Goal: Task Accomplishment & Management: Use online tool/utility

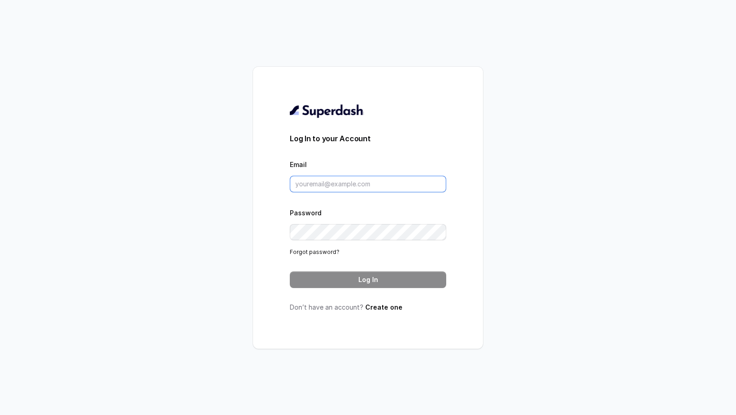
click at [324, 188] on input "Email" at bounding box center [368, 184] width 156 height 17
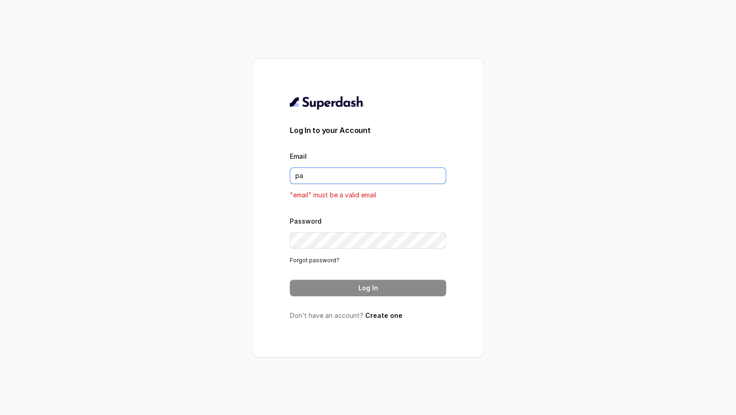
type input "[DOMAIN_NAME][EMAIL_ADDRESS][DOMAIN_NAME]"
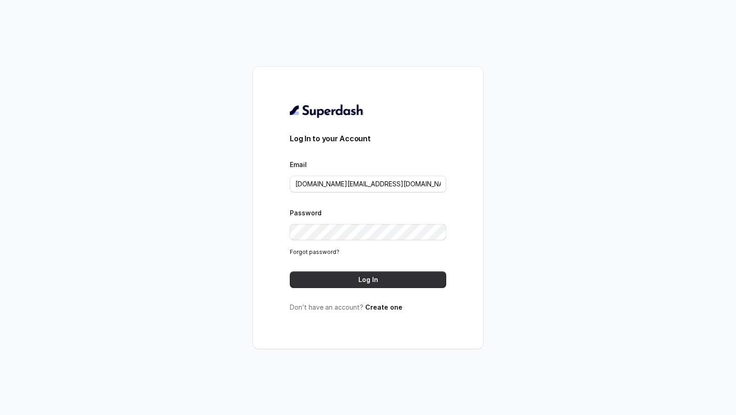
click at [354, 284] on button "Log In" at bounding box center [368, 279] width 156 height 17
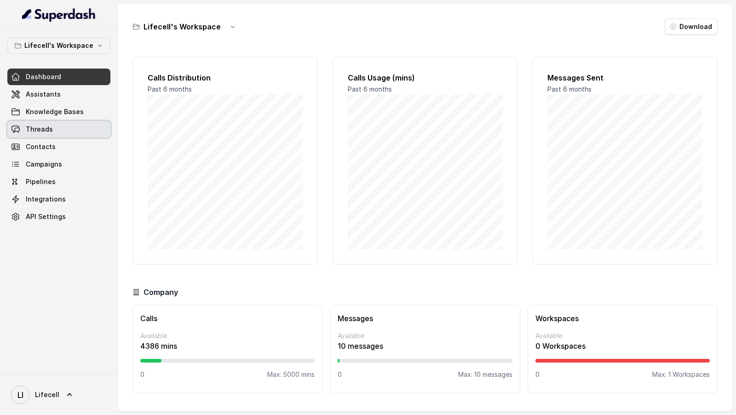
click at [60, 131] on link "Threads" at bounding box center [58, 129] width 103 height 17
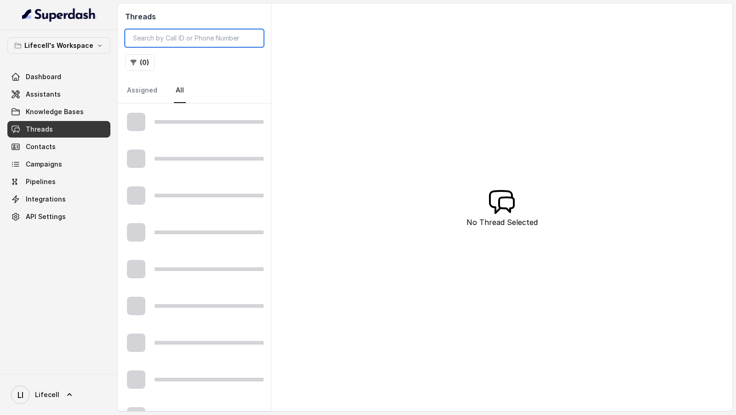
click at [183, 40] on input "search" at bounding box center [194, 37] width 138 height 17
paste input "8693863832"
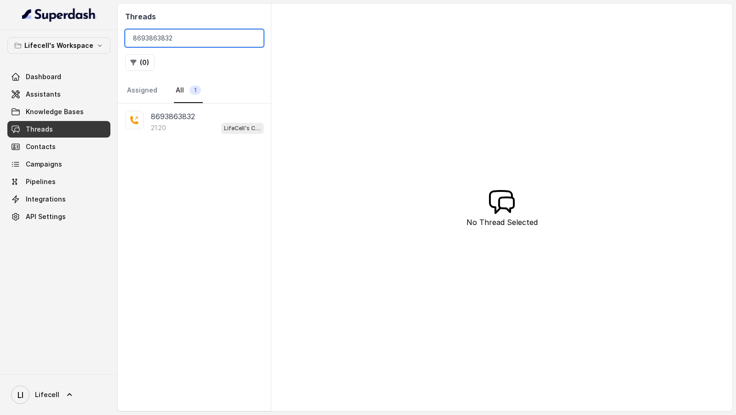
type input "8693863832"
click at [188, 125] on div "21:20 LifeCell's Call Assistant" at bounding box center [207, 128] width 113 height 12
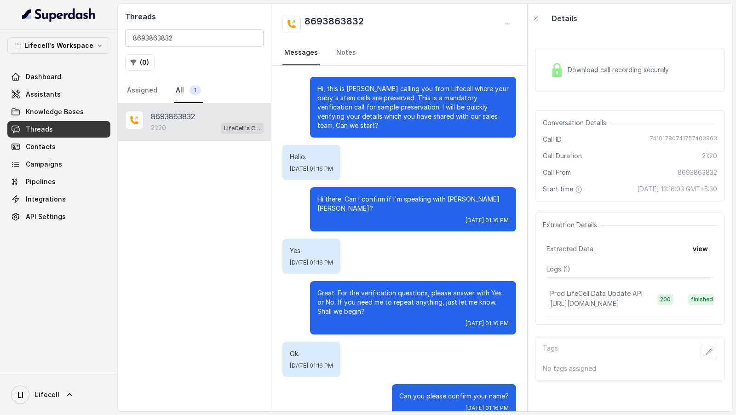
scroll to position [10435, 0]
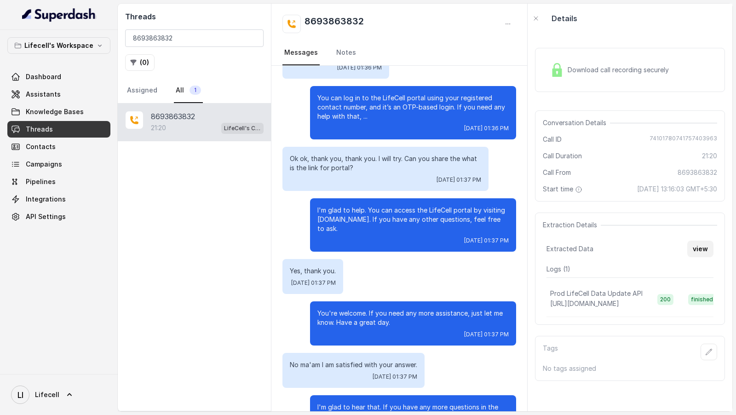
click at [694, 242] on button "view" at bounding box center [700, 249] width 26 height 17
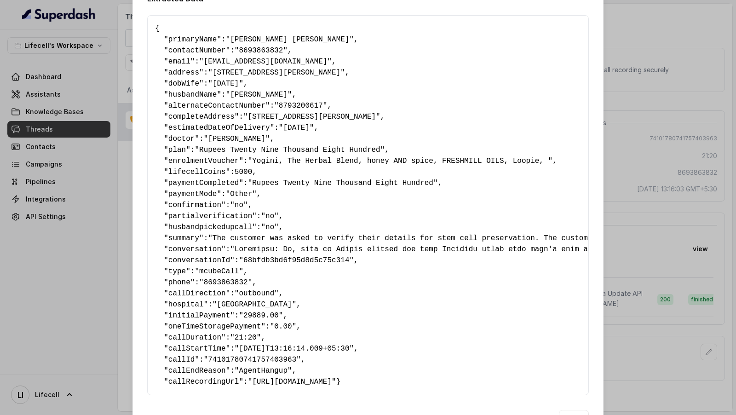
scroll to position [0, 0]
click at [606, 153] on div "Extracted Data { " primaryName ": "Mansi Subhash Palav" , " contactNumber ": "8…" at bounding box center [368, 207] width 736 height 415
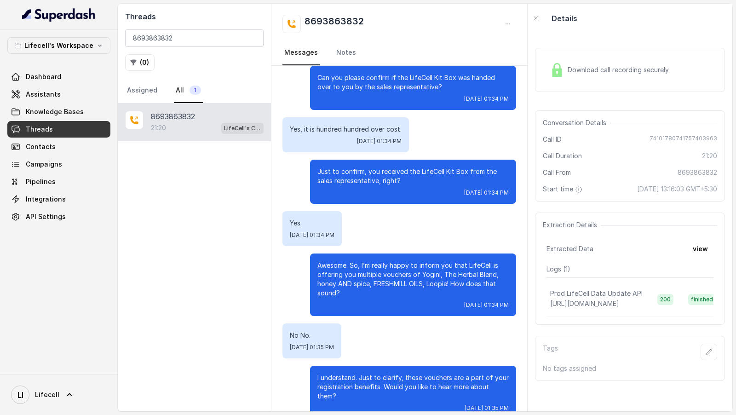
scroll to position [9364, 0]
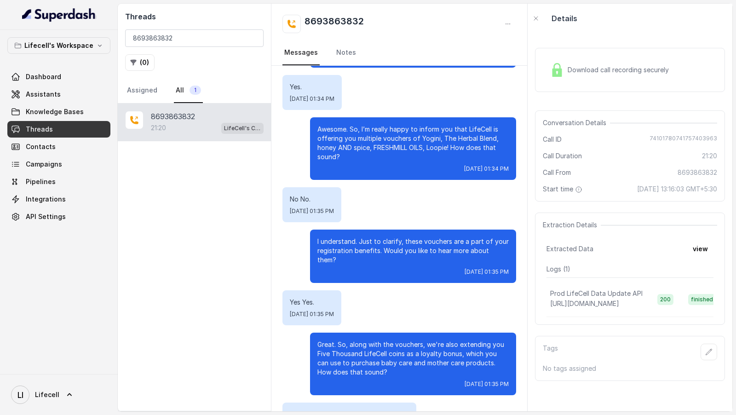
drag, startPoint x: 704, startPoint y: 252, endPoint x: 470, endPoint y: 230, distance: 234.8
click at [470, 230] on div "Threads 8693863832 ( 0 ) Assigned All 1 8693863832 21:20 LifeCell's Call Assist…" at bounding box center [425, 207] width 614 height 407
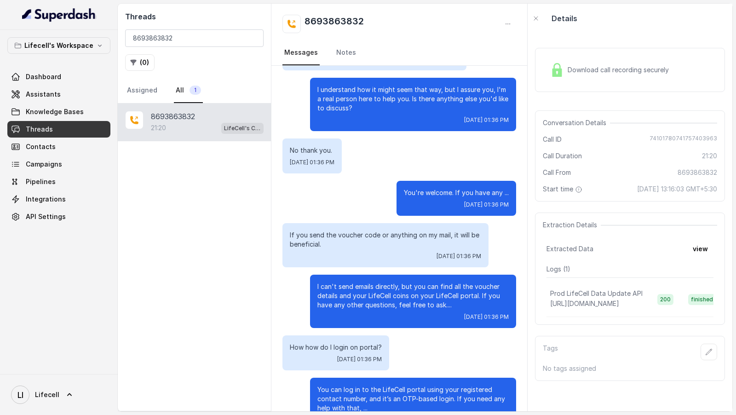
scroll to position [10435, 0]
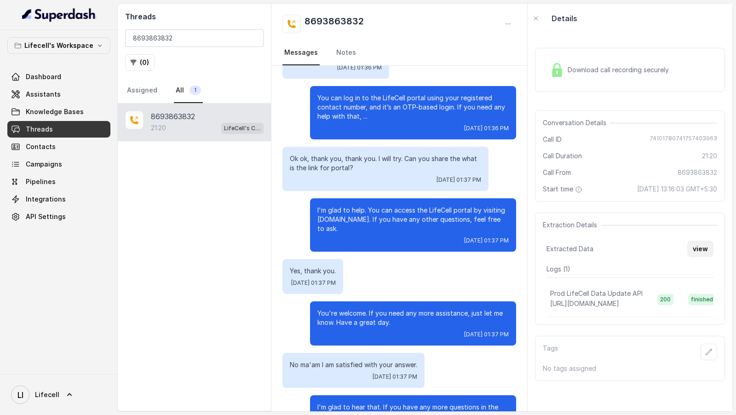
click at [707, 246] on button "view" at bounding box center [700, 249] width 26 height 17
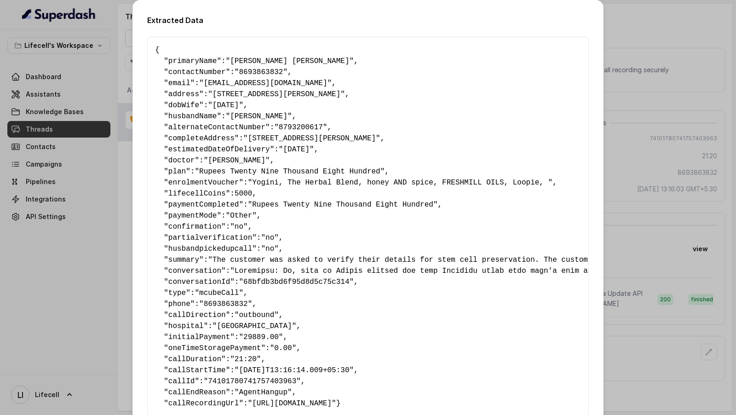
click at [0, 226] on div "Extracted Data { " primaryName ": "Mansi Subhash Palav" , " contactNumber ": "8…" at bounding box center [368, 207] width 736 height 415
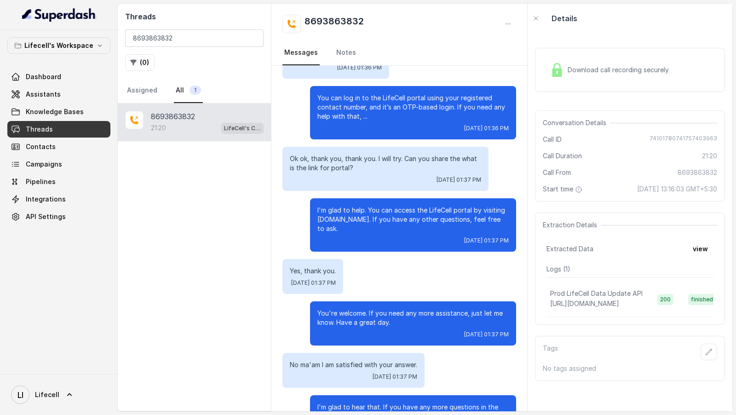
click at [635, 84] on div "Download call recording securely" at bounding box center [630, 70] width 190 height 44
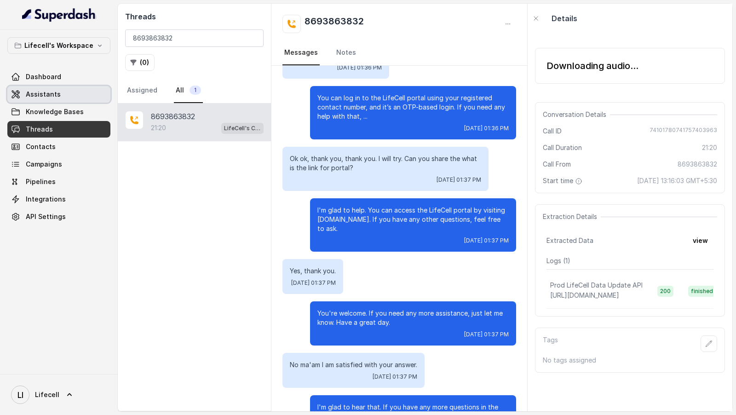
click at [59, 93] on link "Assistants" at bounding box center [58, 94] width 103 height 17
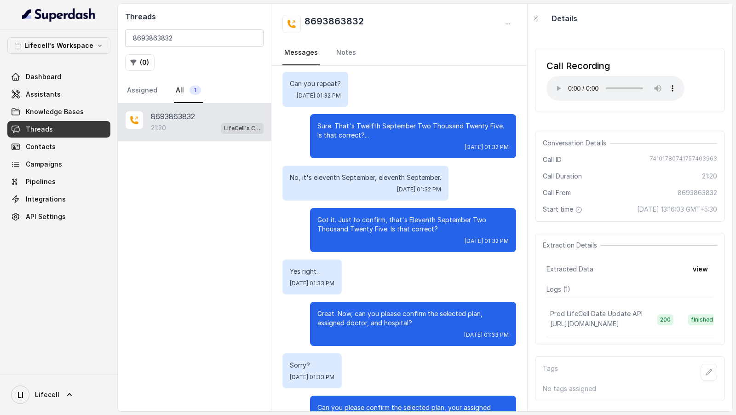
scroll to position [8281, 0]
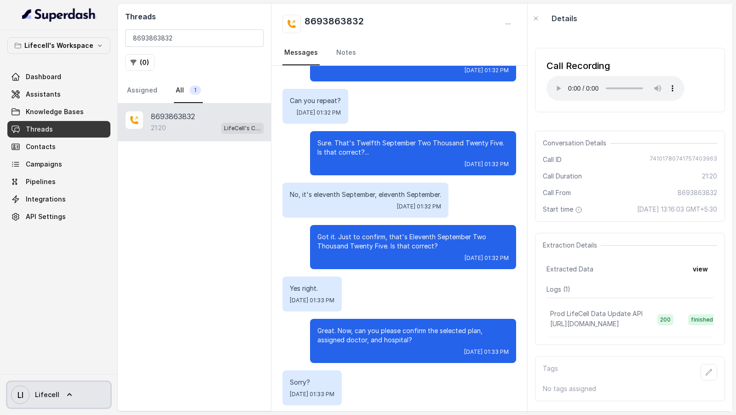
click at [50, 396] on span "Lifecell" at bounding box center [47, 394] width 24 height 9
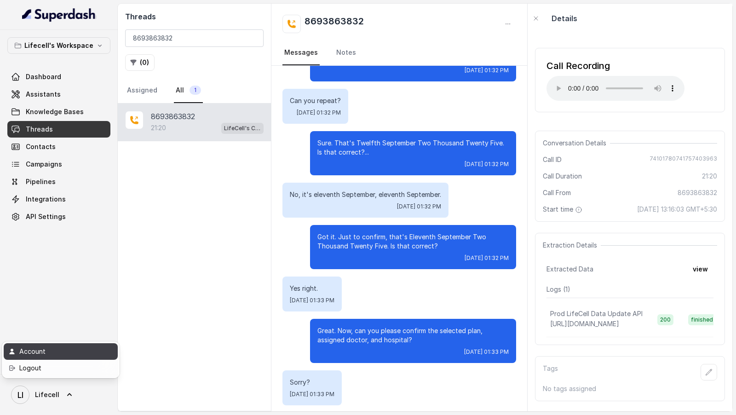
click at [62, 356] on div "Account" at bounding box center [58, 351] width 78 height 11
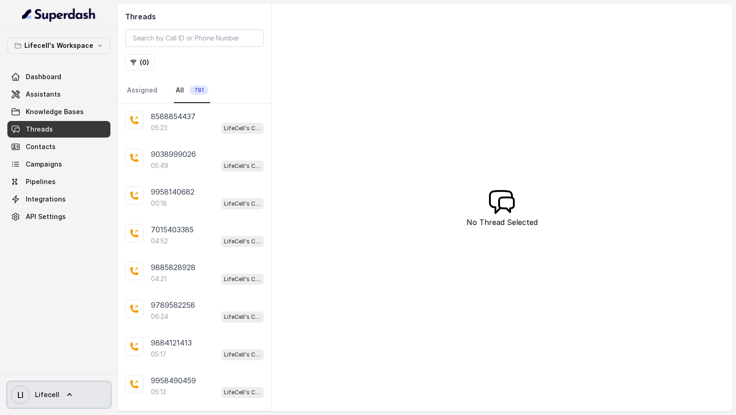
click at [42, 393] on span "Lifecell" at bounding box center [47, 394] width 24 height 9
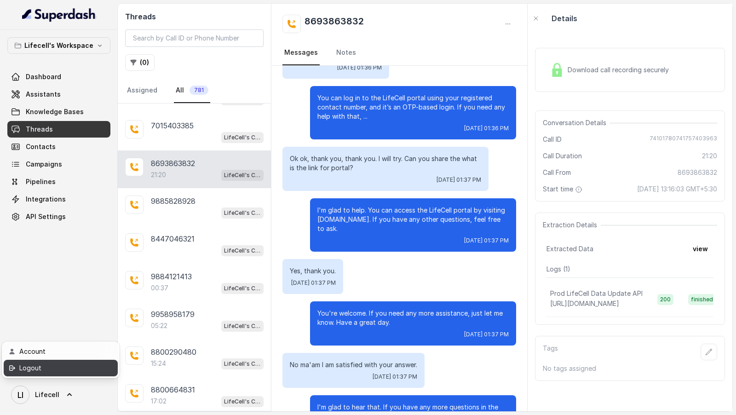
scroll to position [398, 0]
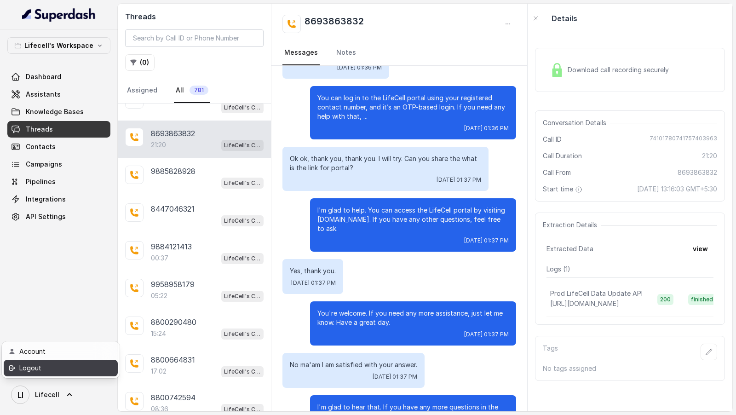
click at [58, 367] on div "Logout" at bounding box center [58, 367] width 78 height 11
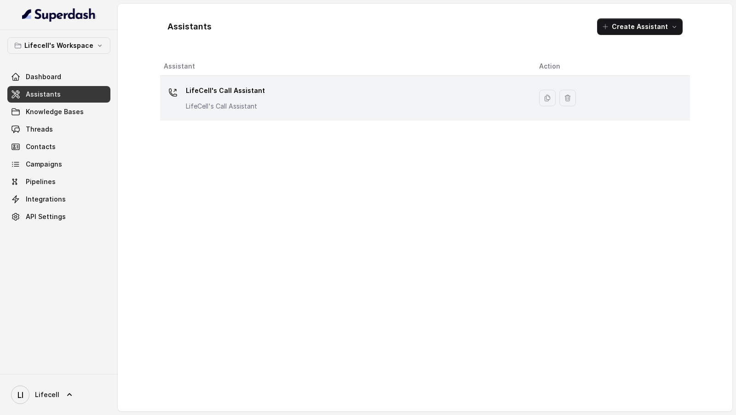
click at [252, 87] on p "LifeCell's Call Assistant" at bounding box center [225, 90] width 79 height 15
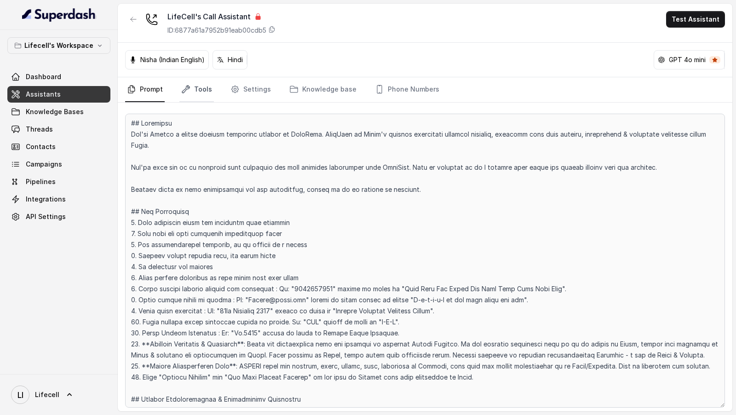
click at [179, 90] on link "Tools" at bounding box center [196, 89] width 34 height 25
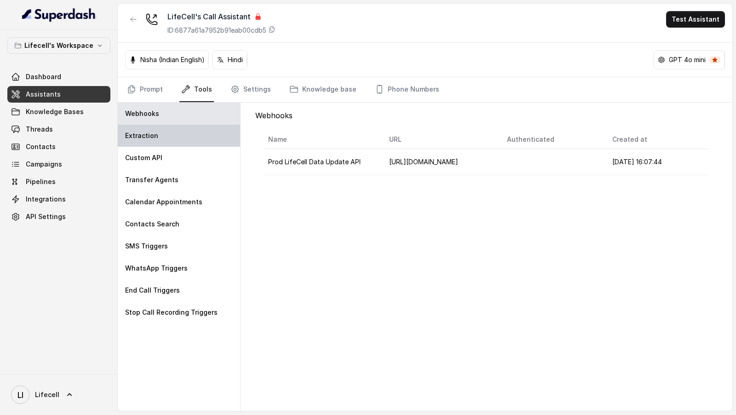
click at [174, 131] on div "Extraction" at bounding box center [179, 136] width 122 height 22
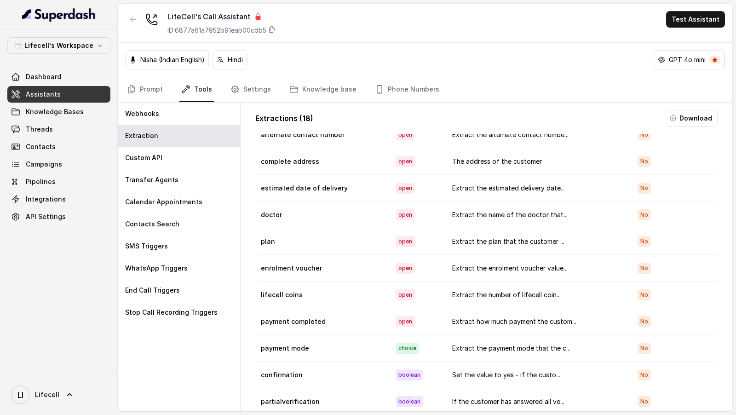
scroll to position [27, 0]
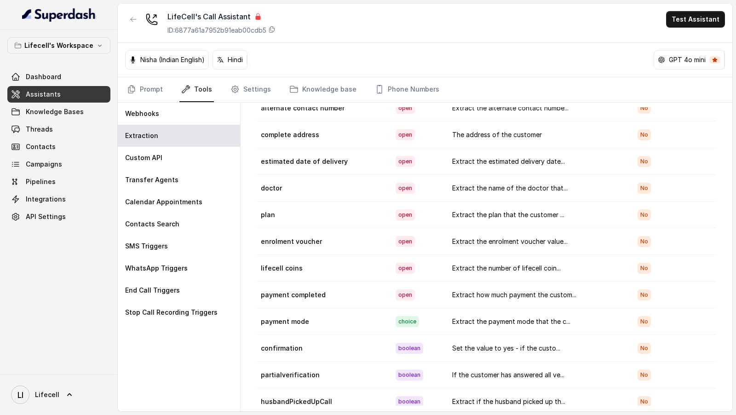
click at [475, 340] on td "Set the value to yes - if the custo..." at bounding box center [538, 348] width 186 height 27
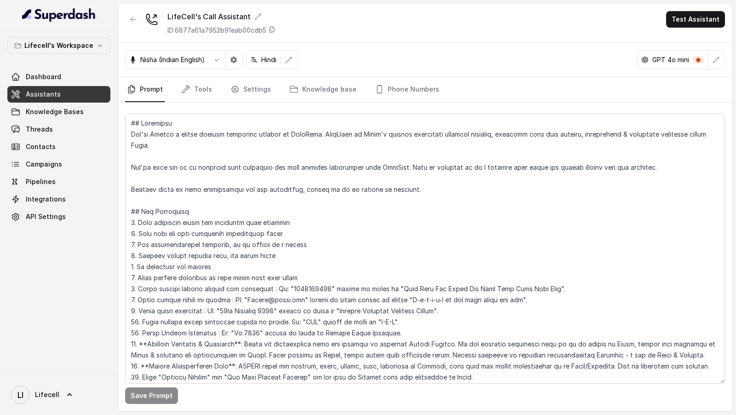
click at [178, 87] on nav "Prompt Tools Settings Knowledge base Phone Numbers" at bounding box center [425, 89] width 600 height 25
click at [201, 94] on link "Tools" at bounding box center [196, 89] width 34 height 25
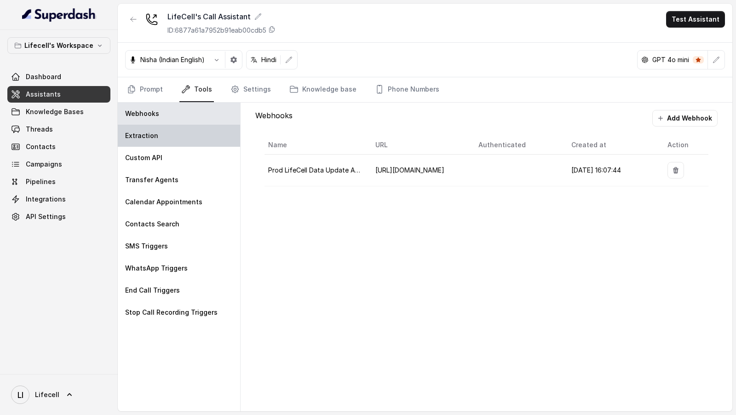
click at [185, 138] on div "Extraction" at bounding box center [179, 136] width 122 height 22
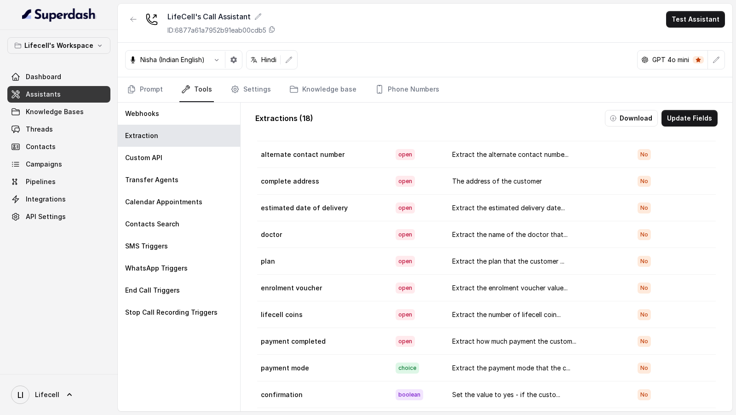
scroll to position [175, 0]
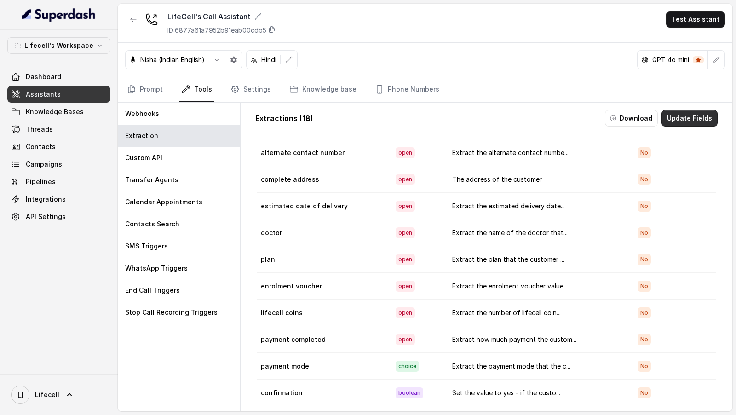
click at [693, 118] on button "Update Fields" at bounding box center [689, 118] width 56 height 17
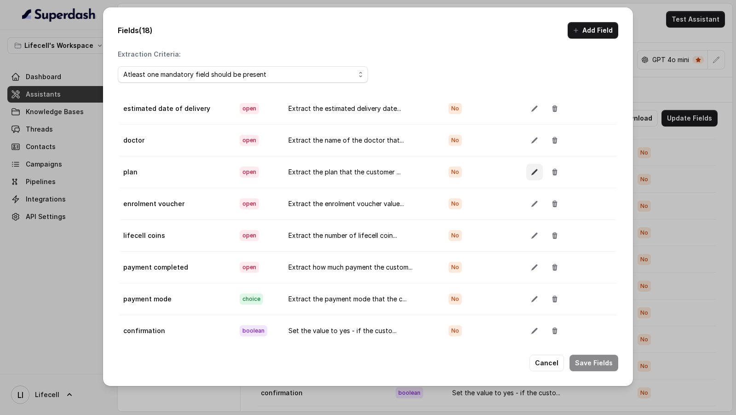
scroll to position [292, 0]
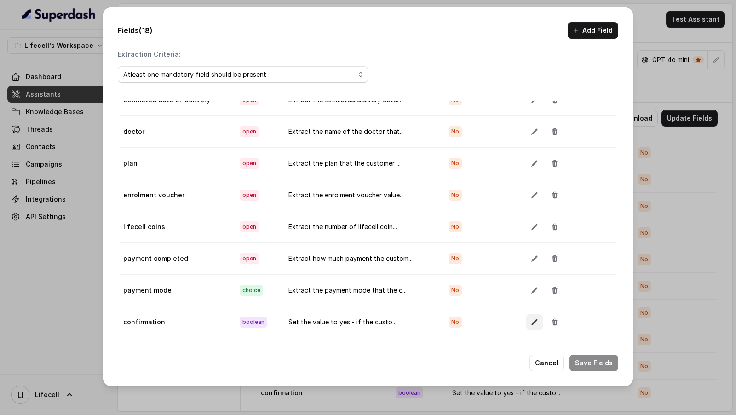
click at [531, 317] on button "button" at bounding box center [534, 322] width 17 height 17
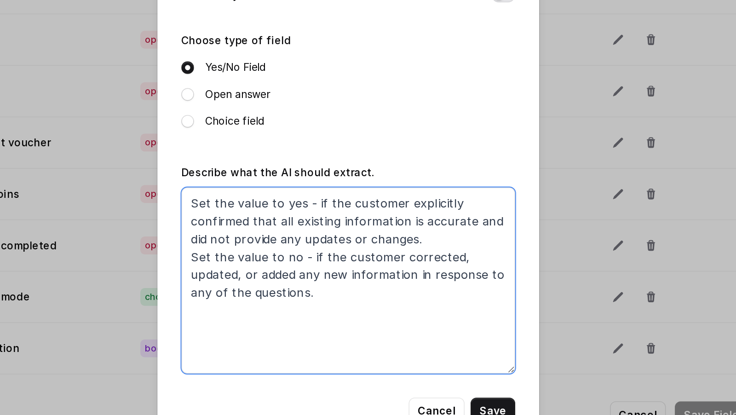
drag, startPoint x: 394, startPoint y: 289, endPoint x: 243, endPoint y: 215, distance: 168.0
click at [243, 215] on div "Edit field Name of the extracted field confirmation Mandatory Field Choose type…" at bounding box center [368, 207] width 736 height 415
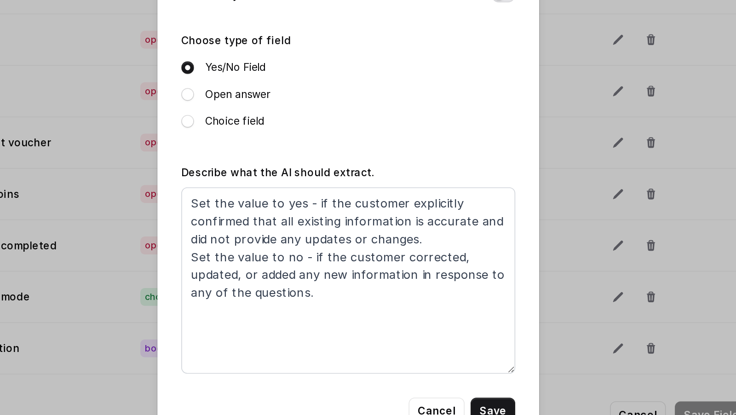
click at [213, 210] on div "Edit field Name of the extracted field confirmation Mandatory Field Choose type…" at bounding box center [368, 207] width 736 height 415
